Goal: Task Accomplishment & Management: Manage account settings

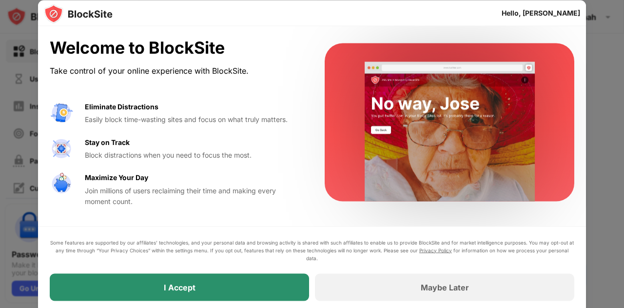
click at [231, 290] on div "I Accept" at bounding box center [179, 286] width 259 height 27
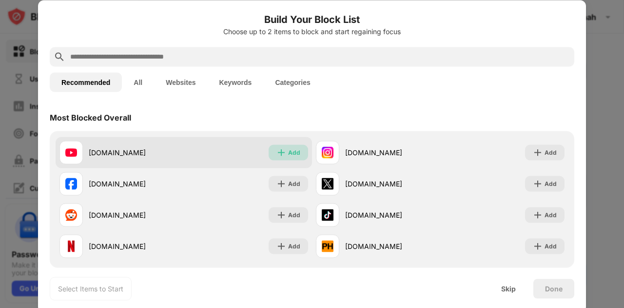
click at [288, 151] on div "Add" at bounding box center [294, 152] width 12 height 10
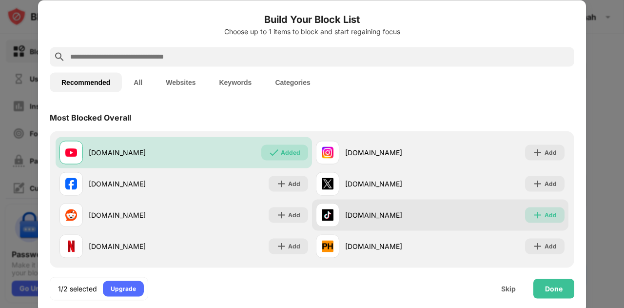
click at [535, 212] on img at bounding box center [538, 215] width 10 height 10
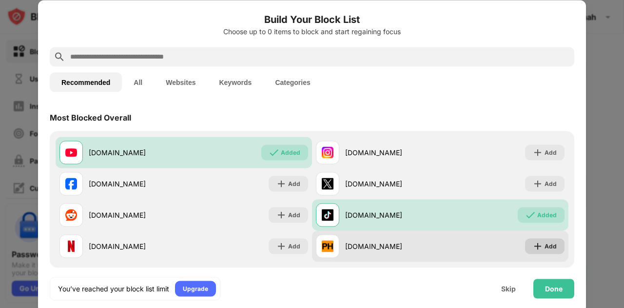
click at [544, 248] on div "Add" at bounding box center [550, 246] width 12 height 10
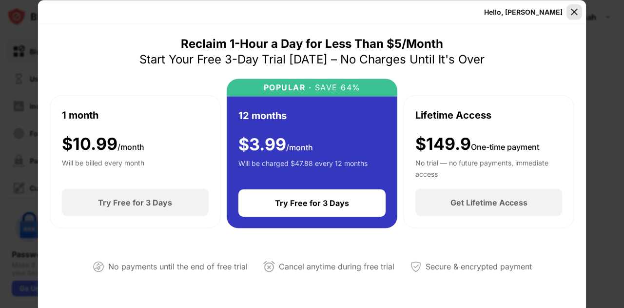
click at [572, 16] on img at bounding box center [574, 12] width 10 height 10
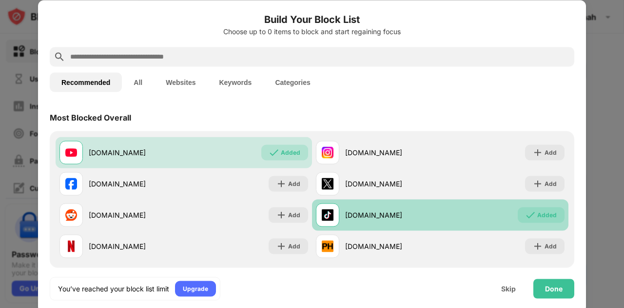
click at [551, 206] on div "[DOMAIN_NAME] Added" at bounding box center [440, 214] width 256 height 31
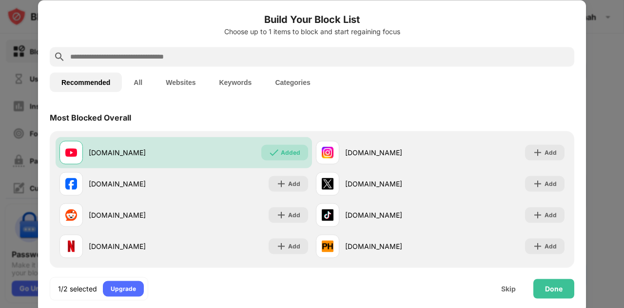
click at [263, 59] on input "text" at bounding box center [319, 57] width 501 height 12
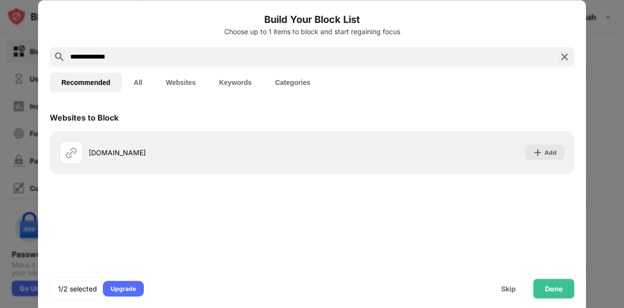
type input "**********"
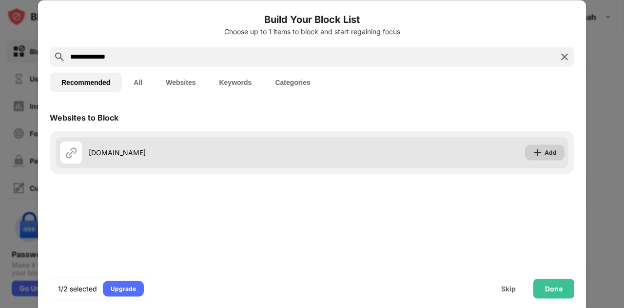
click at [538, 153] on img at bounding box center [538, 152] width 10 height 10
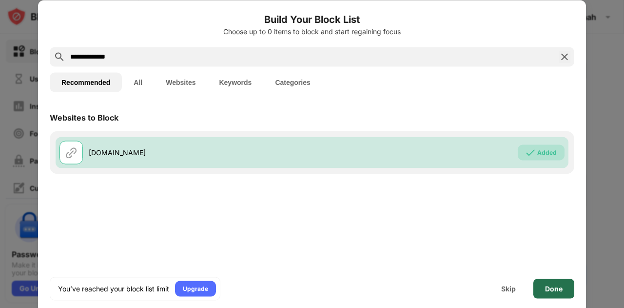
click at [551, 291] on div "Done" at bounding box center [554, 288] width 18 height 8
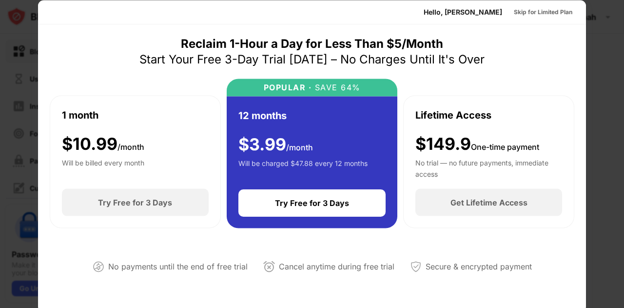
click at [601, 18] on div at bounding box center [312, 154] width 624 height 308
click at [610, 77] on div at bounding box center [312, 154] width 624 height 308
click at [616, 103] on div at bounding box center [312, 154] width 624 height 308
click at [622, 52] on div at bounding box center [312, 154] width 624 height 308
click at [32, 13] on div at bounding box center [312, 154] width 624 height 308
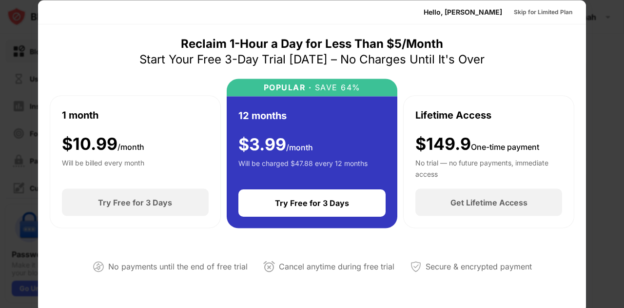
drag, startPoint x: 117, startPoint y: 16, endPoint x: 210, endPoint y: 22, distance: 93.3
click at [210, 22] on div "Hello, [PERSON_NAME] Skip for Limited Plan" at bounding box center [312, 12] width 548 height 24
click at [536, 9] on div "Skip for Limited Plan" at bounding box center [543, 12] width 58 height 10
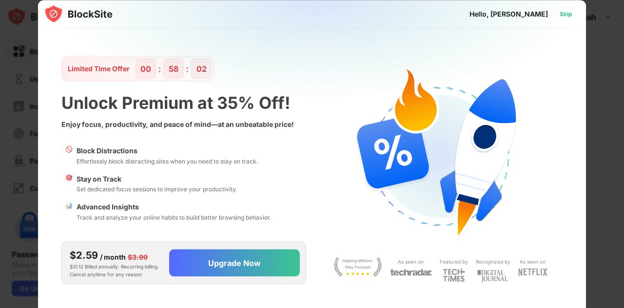
click at [571, 13] on div "Skip" at bounding box center [565, 14] width 13 height 10
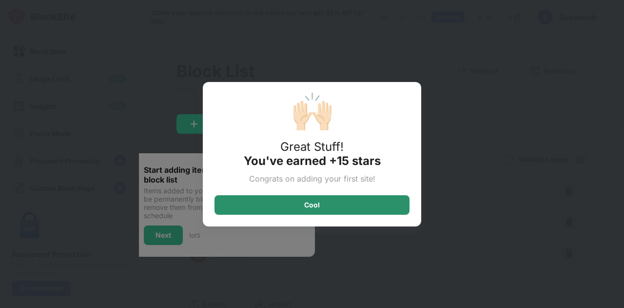
click at [387, 206] on div "Cool" at bounding box center [311, 204] width 195 height 19
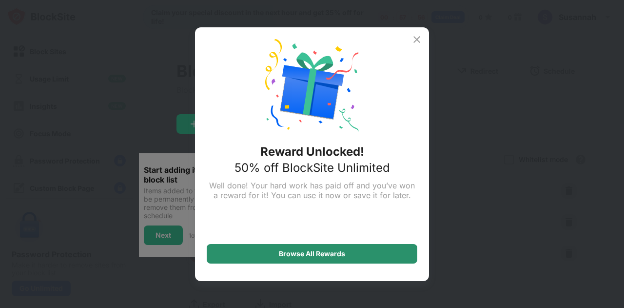
click at [351, 251] on div "Browse All Rewards" at bounding box center [312, 253] width 211 height 19
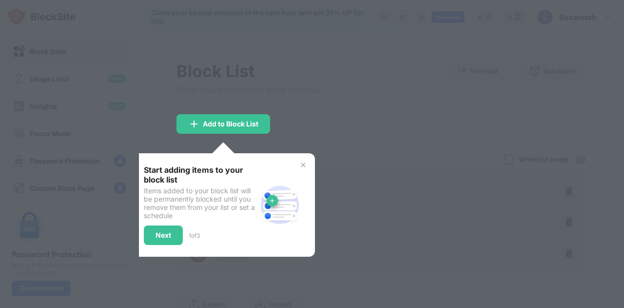
click at [384, 137] on div at bounding box center [312, 154] width 624 height 308
click at [151, 235] on div "Next" at bounding box center [163, 234] width 39 height 19
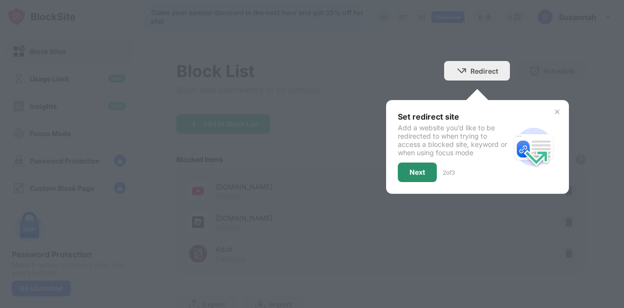
click at [410, 172] on div "Next" at bounding box center [417, 172] width 16 height 8
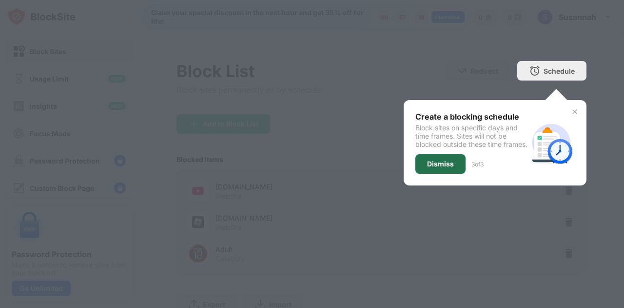
click at [436, 166] on div "Dismiss" at bounding box center [440, 163] width 50 height 19
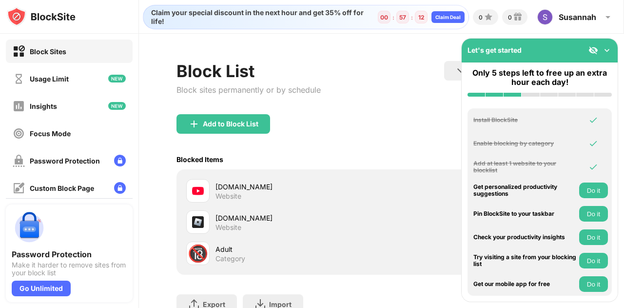
click at [403, 108] on div "Block List Block sites permanently or by schedule Redirect Choose a site to be …" at bounding box center [381, 87] width 410 height 53
click at [608, 48] on img at bounding box center [607, 50] width 10 height 10
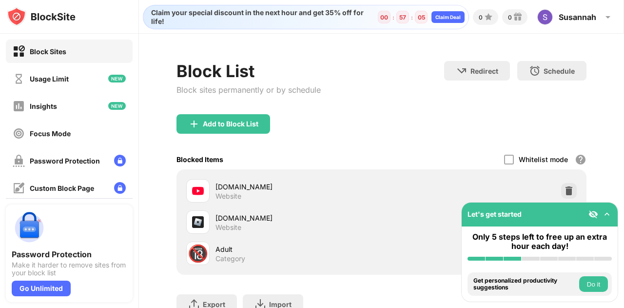
click at [608, 211] on img at bounding box center [607, 214] width 10 height 10
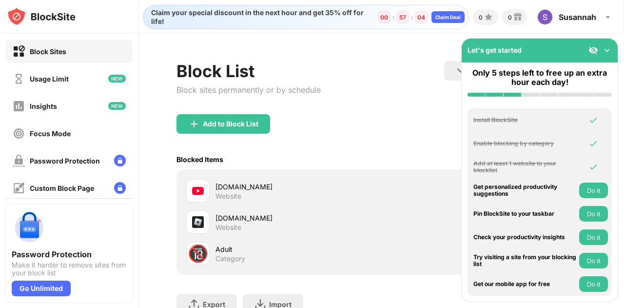
click at [610, 48] on img at bounding box center [607, 50] width 10 height 10
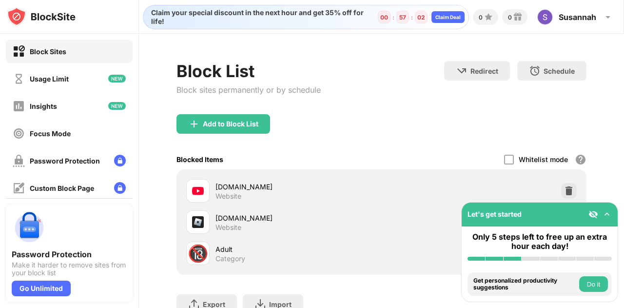
drag, startPoint x: 513, startPoint y: 213, endPoint x: 513, endPoint y: 75, distance: 138.9
click at [520, 55] on div "Block Sites Usage Limit Insights Focus Mode Password Protection Custom Block Pa…" at bounding box center [312, 154] width 624 height 308
click at [406, 129] on div "Add to Block List" at bounding box center [381, 131] width 410 height 35
drag, startPoint x: 380, startPoint y: 158, endPoint x: 388, endPoint y: 100, distance: 58.6
click at [388, 100] on div "Block List Block sites permanently or by schedule Redirect Choose a site to be …" at bounding box center [381, 205] width 410 height 289
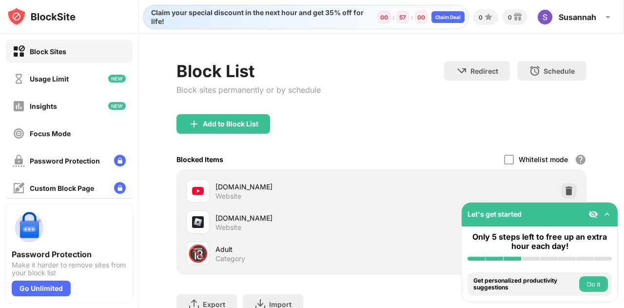
scroll to position [77, 0]
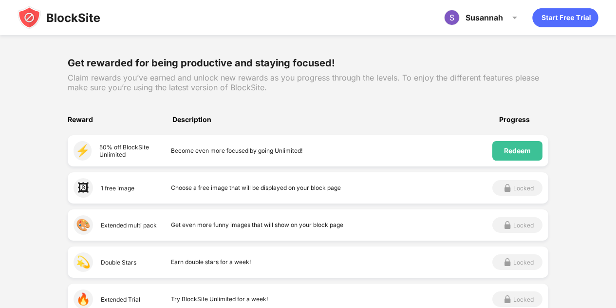
scroll to position [113, 0]
click at [371, 152] on div "Become even more focused by going Unlimited!" at bounding box center [332, 149] width 322 height 19
click at [507, 149] on div "Redeem" at bounding box center [517, 150] width 27 height 8
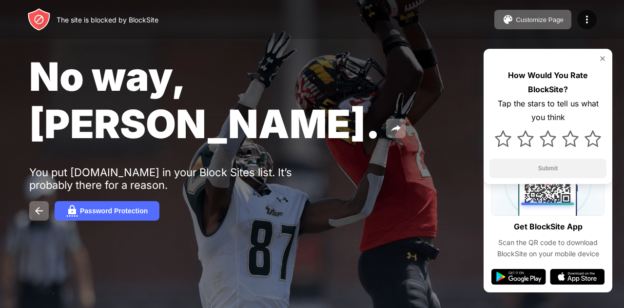
click at [28, 165] on div "No way, Jose. You put youtube.com in your Block Sites list. It’s probably there…" at bounding box center [312, 136] width 624 height 273
click at [34, 205] on img at bounding box center [39, 211] width 12 height 12
click at [605, 57] on img at bounding box center [602, 59] width 8 height 8
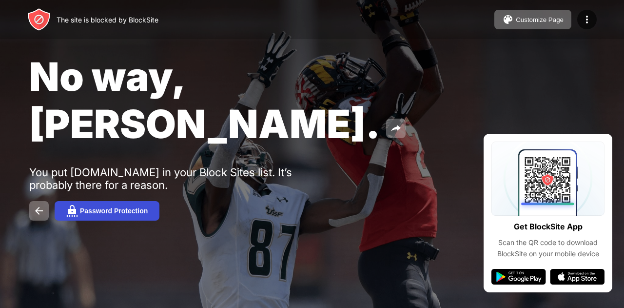
click at [127, 207] on div "Password Protection" at bounding box center [114, 211] width 68 height 8
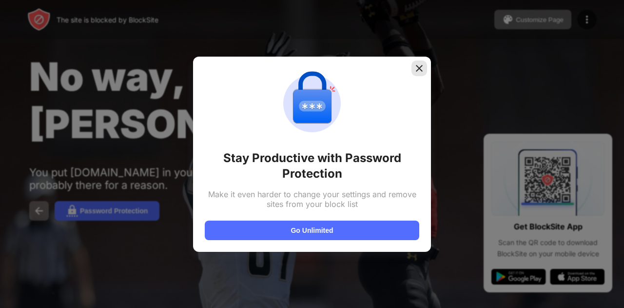
click at [419, 70] on img at bounding box center [419, 68] width 10 height 10
